Goal: Navigation & Orientation: Find specific page/section

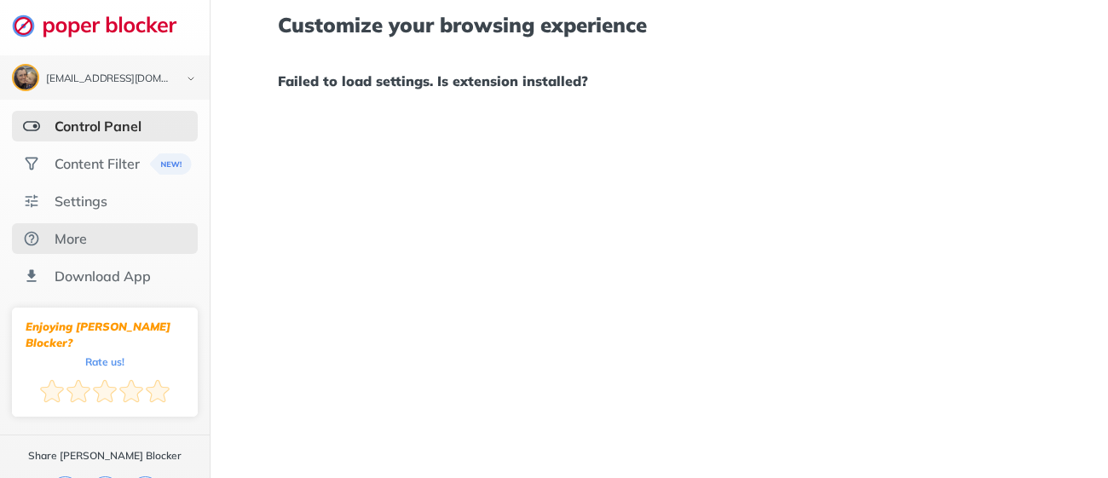
click at [114, 239] on div "More" at bounding box center [105, 238] width 186 height 31
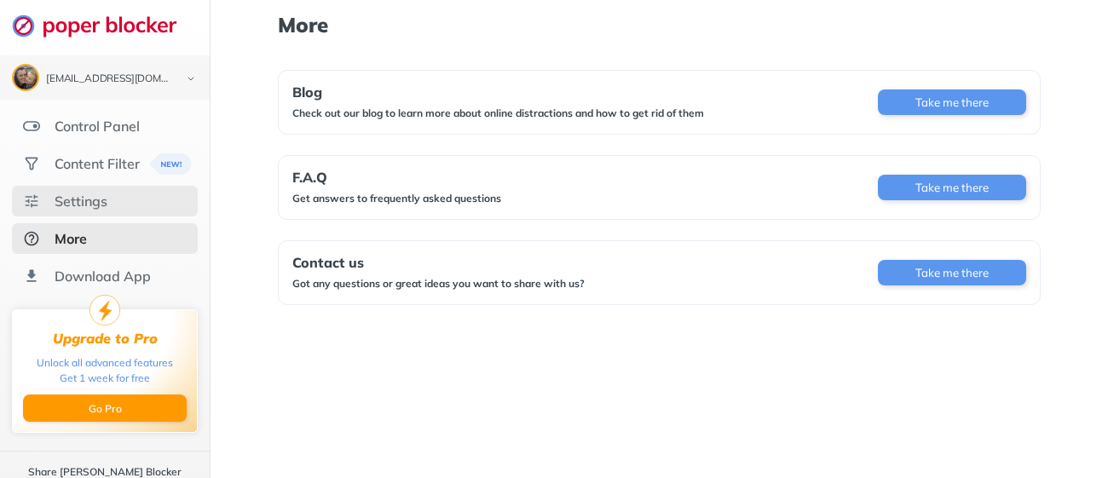
click at [96, 211] on div "Settings" at bounding box center [105, 201] width 186 height 31
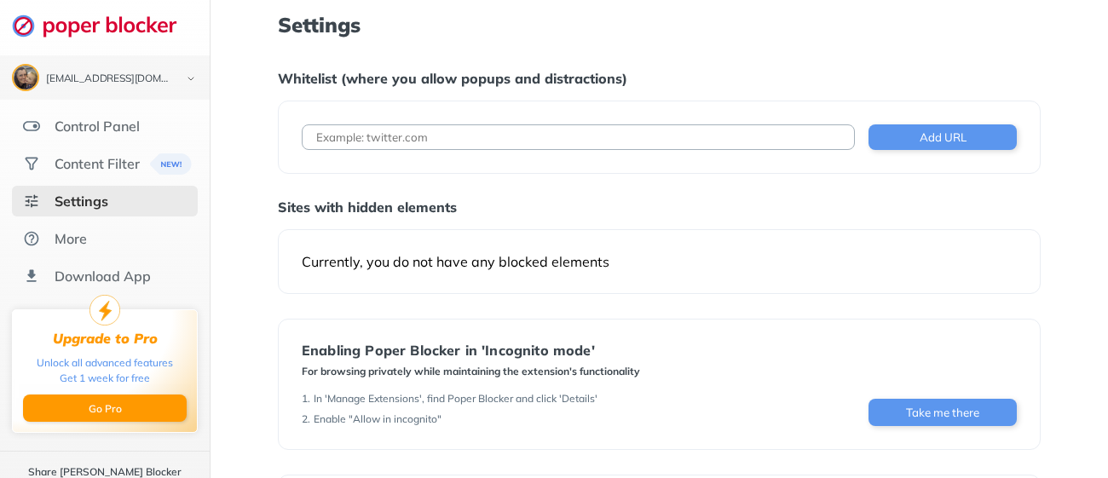
click at [96, 211] on div "Settings" at bounding box center [105, 201] width 186 height 31
click at [129, 131] on div "Control Panel" at bounding box center [97, 126] width 85 height 17
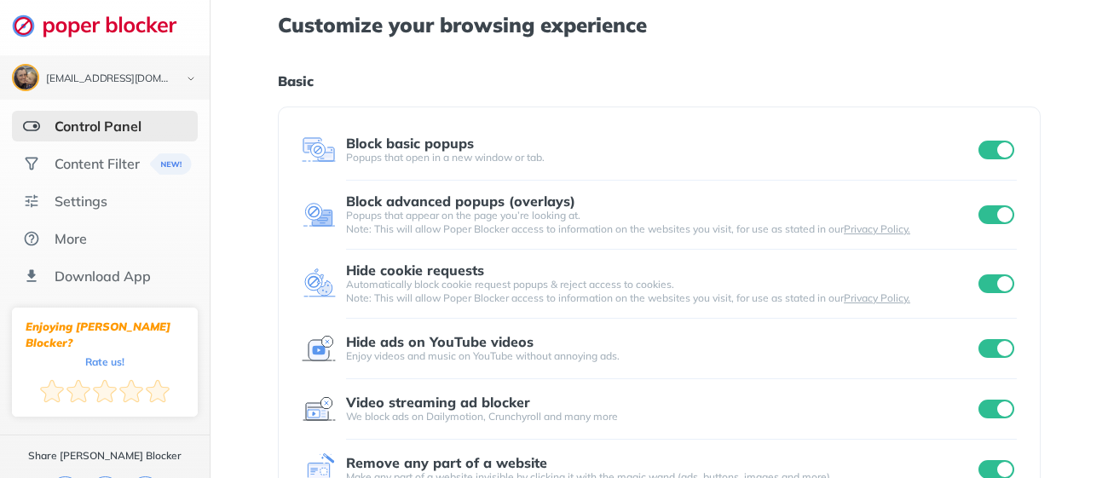
click at [772, 71] on h1 "Basic" at bounding box center [659, 81] width 763 height 22
